Goal: Complete application form

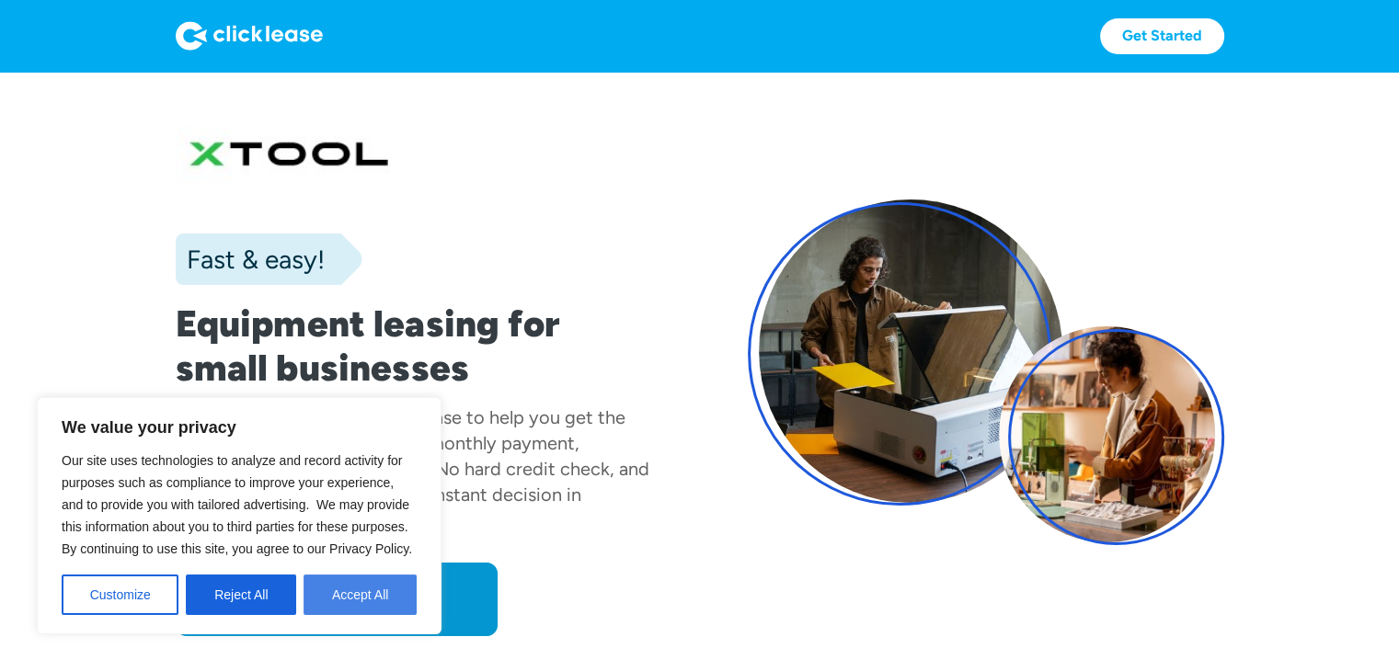
click at [375, 593] on button "Accept All" at bounding box center [360, 595] width 113 height 40
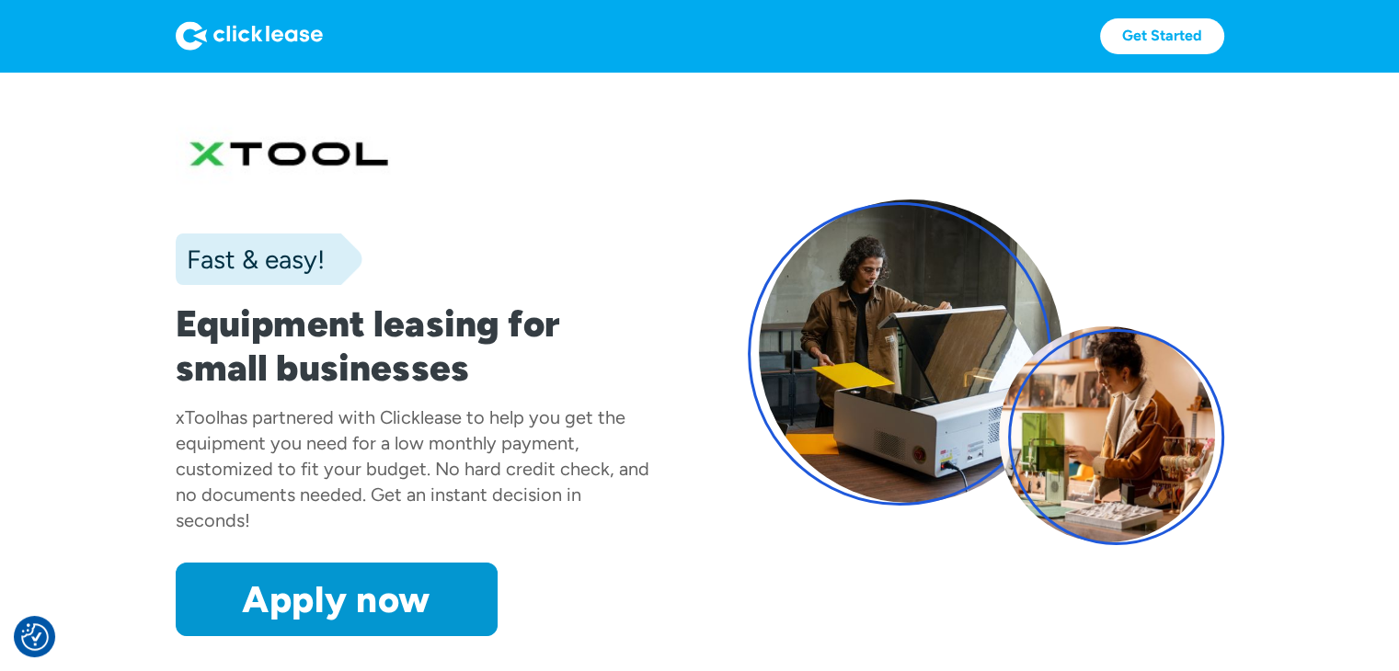
scroll to position [184, 0]
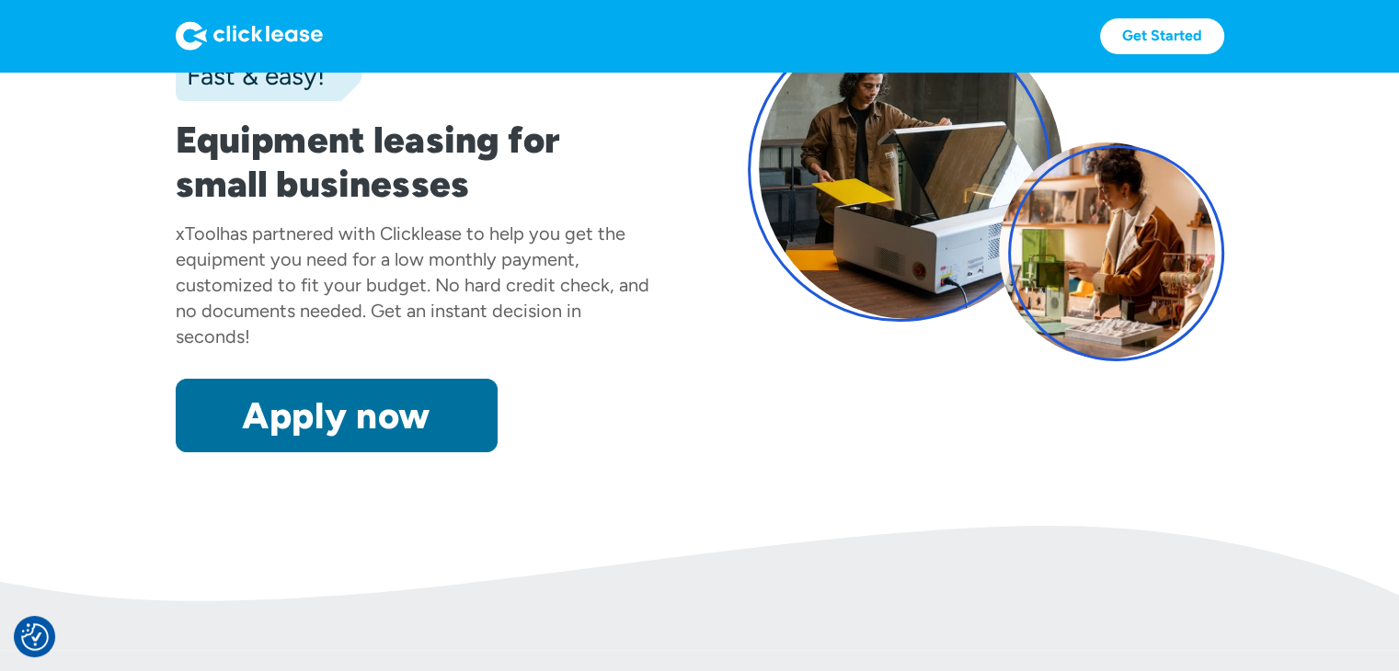
click at [471, 421] on link "Apply now" at bounding box center [337, 416] width 322 height 74
